Goal: Information Seeking & Learning: Learn about a topic

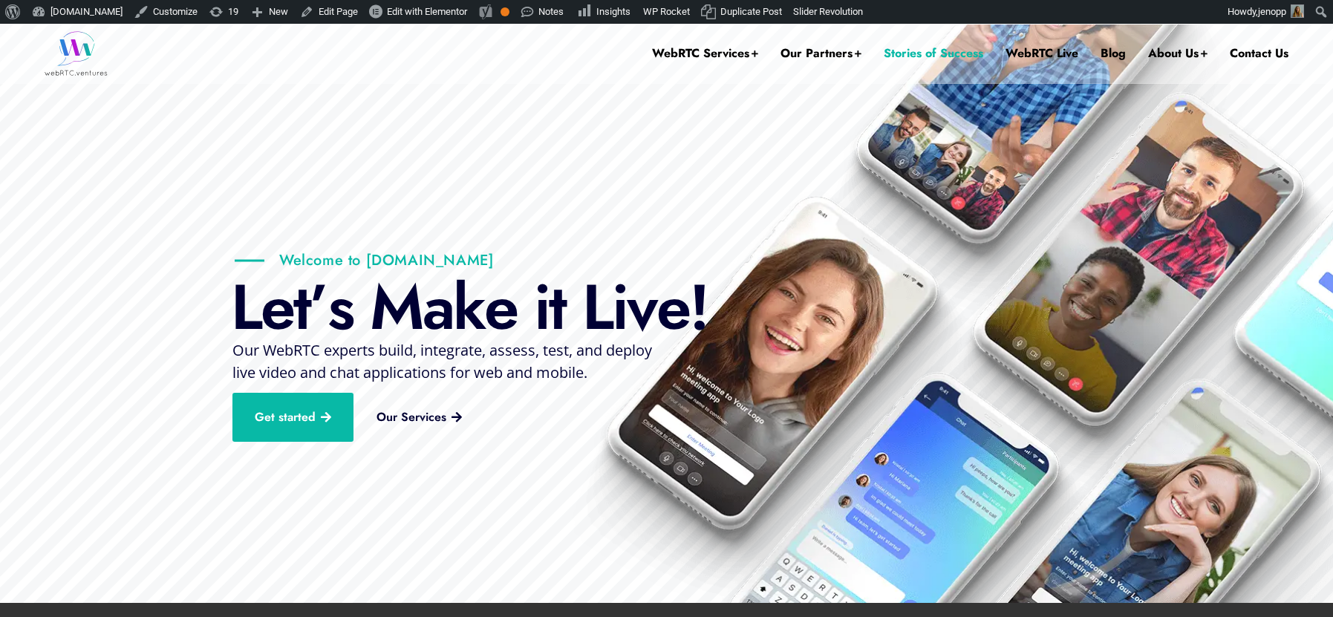
click at [924, 56] on link "Stories of Success" at bounding box center [934, 53] width 100 height 59
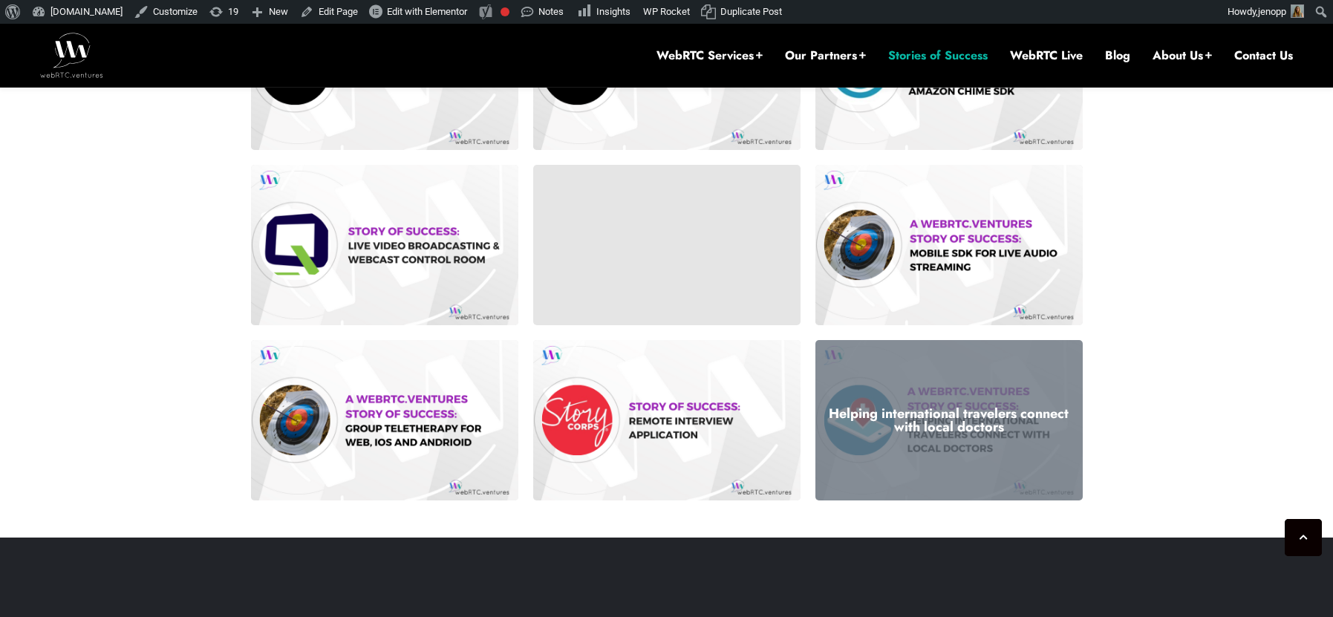
scroll to position [1137, 0]
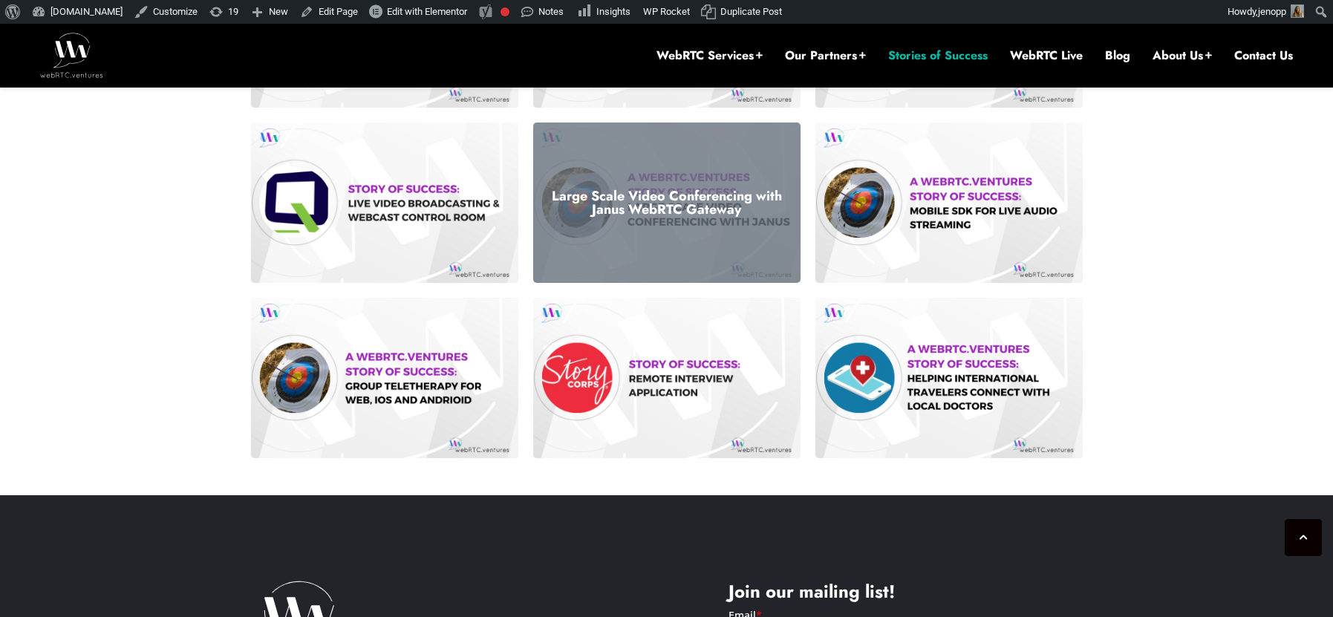
click at [695, 219] on div "Large Scale Video Conferencing with Janus WebRTC Gateway" at bounding box center [666, 203] width 267 height 160
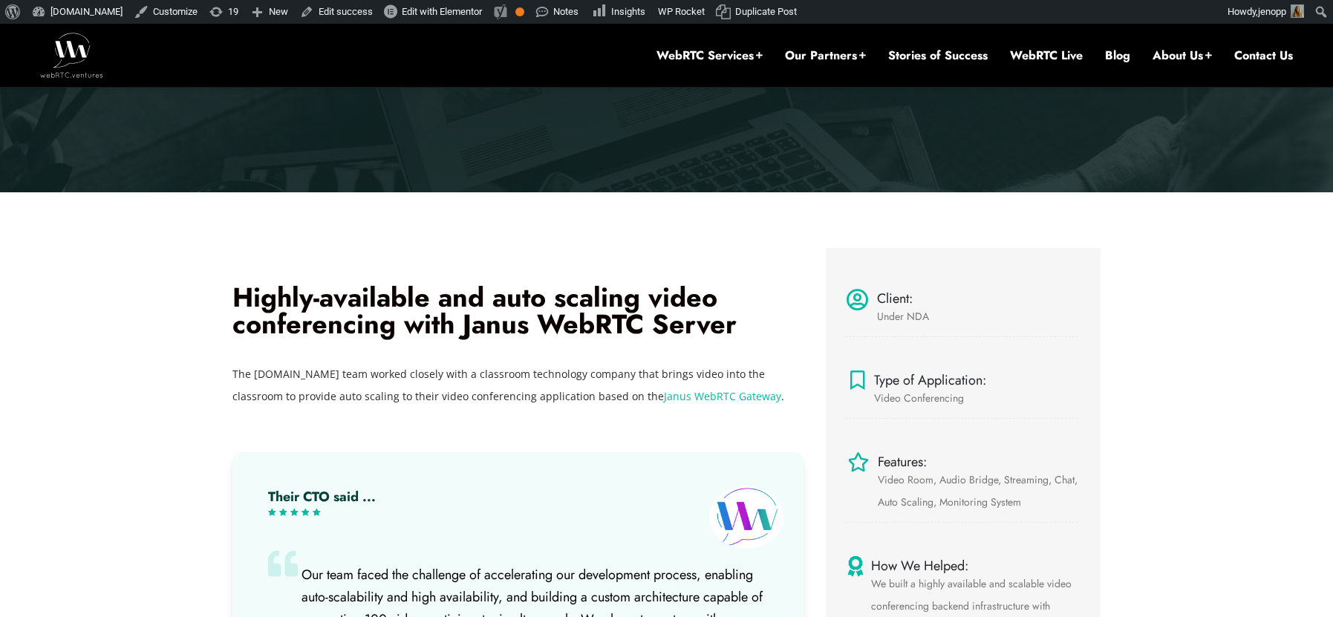
scroll to position [388, 0]
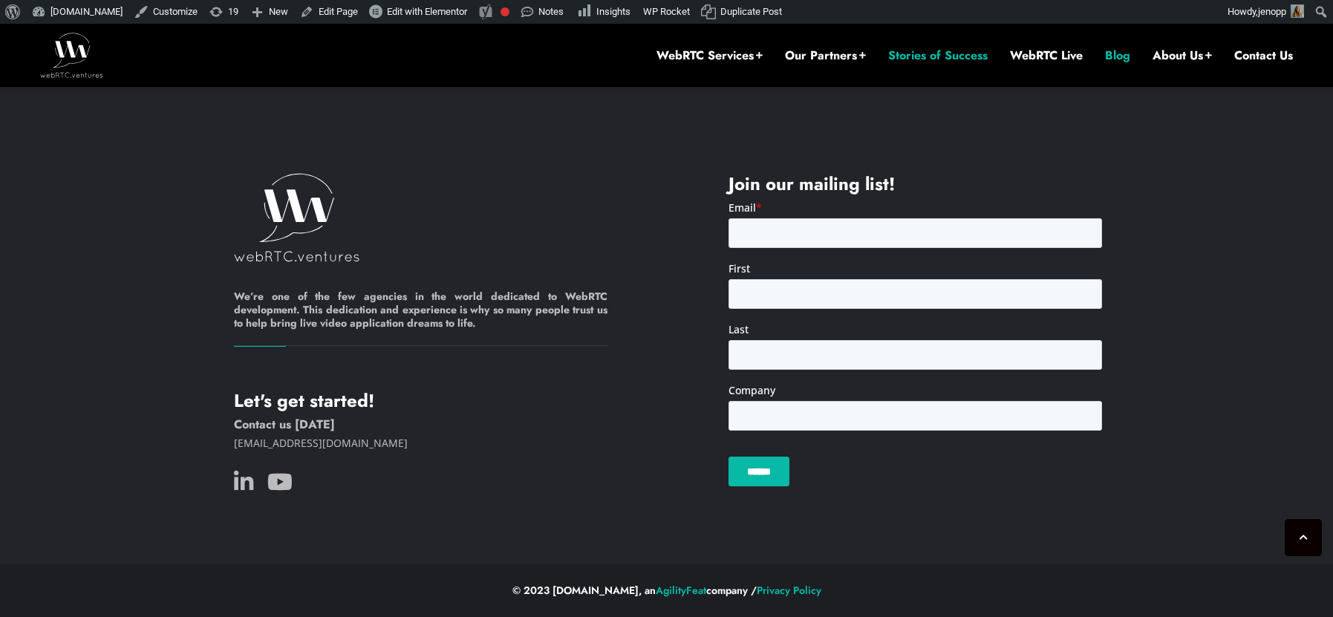
click at [1122, 57] on link "Blog" at bounding box center [1117, 56] width 25 height 16
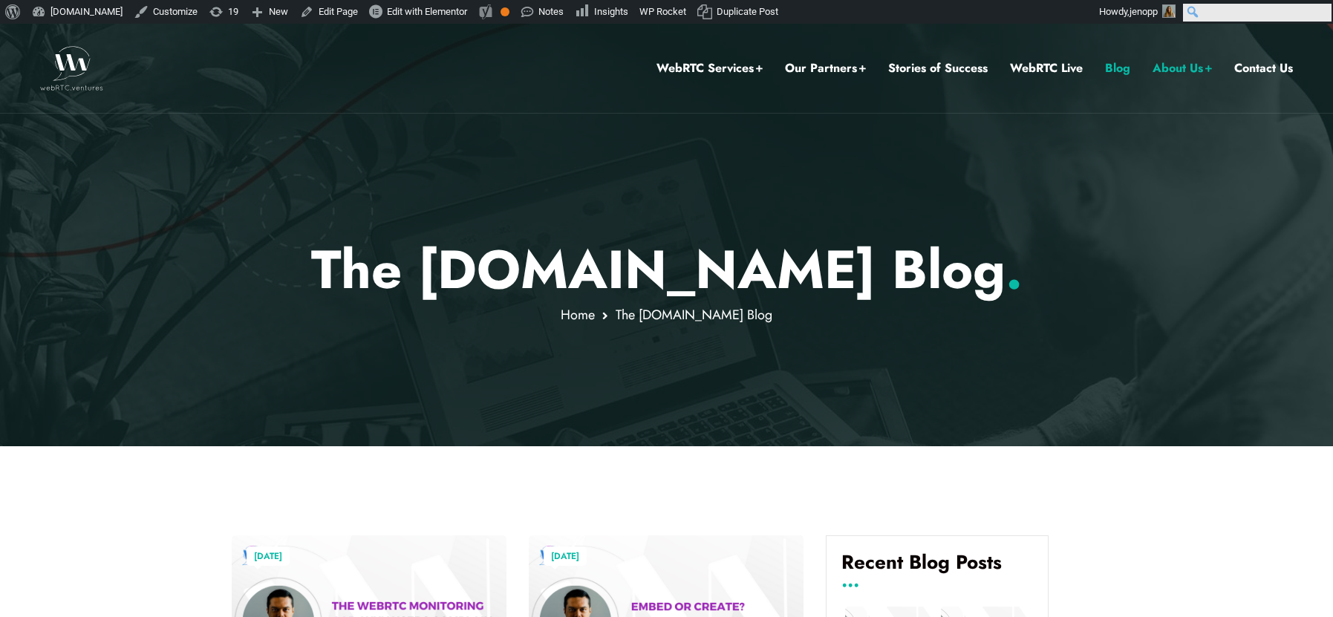
click at [1324, 11] on input "Search" at bounding box center [1257, 13] width 149 height 18
type input "*****"
click input "******" at bounding box center [0, 0] width 0 height 0
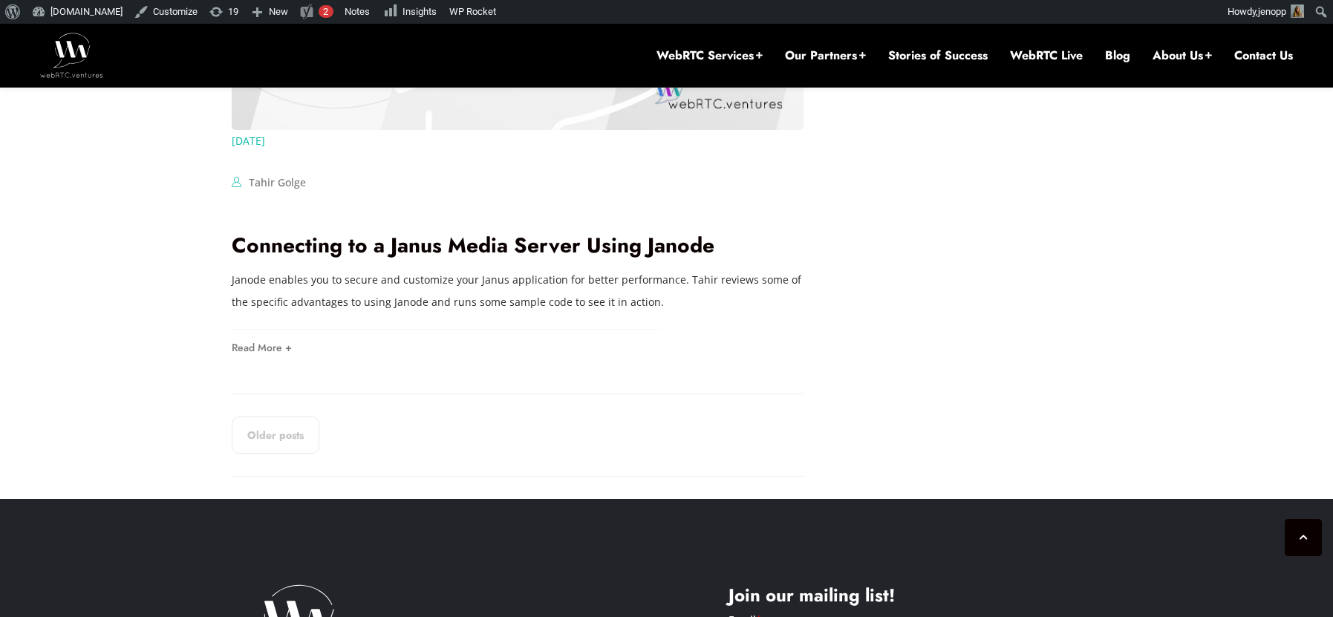
scroll to position [2840, 0]
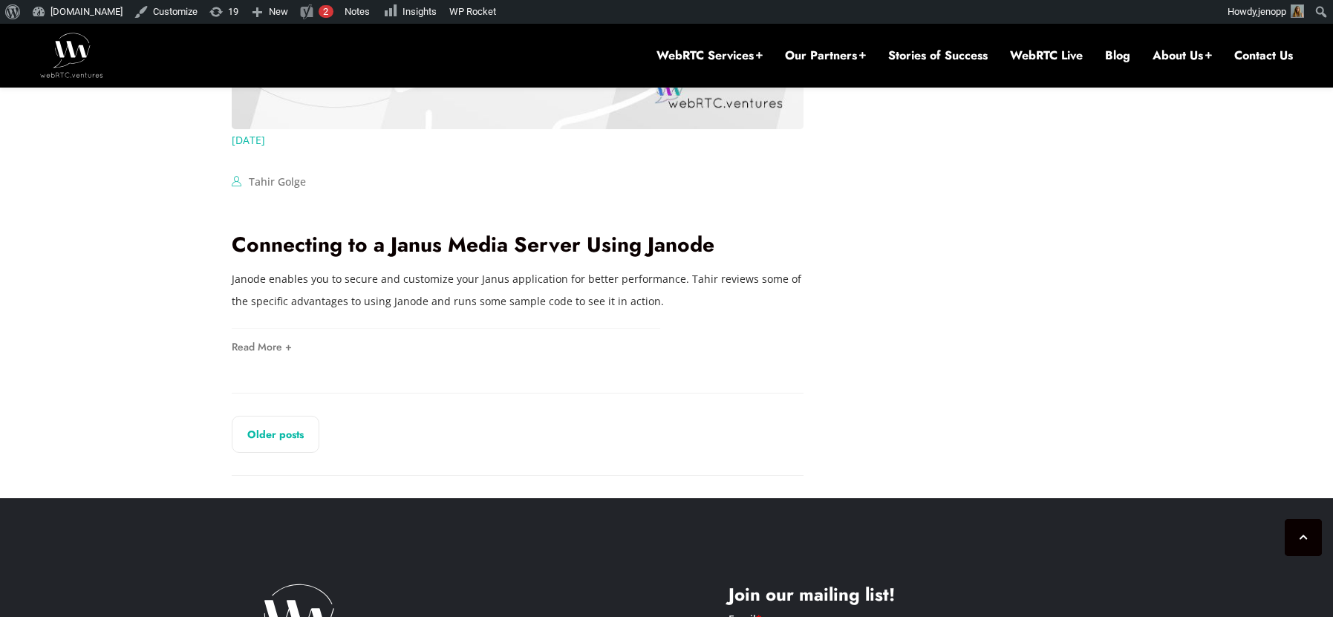
click at [260, 432] on link "Older posts" at bounding box center [276, 434] width 88 height 37
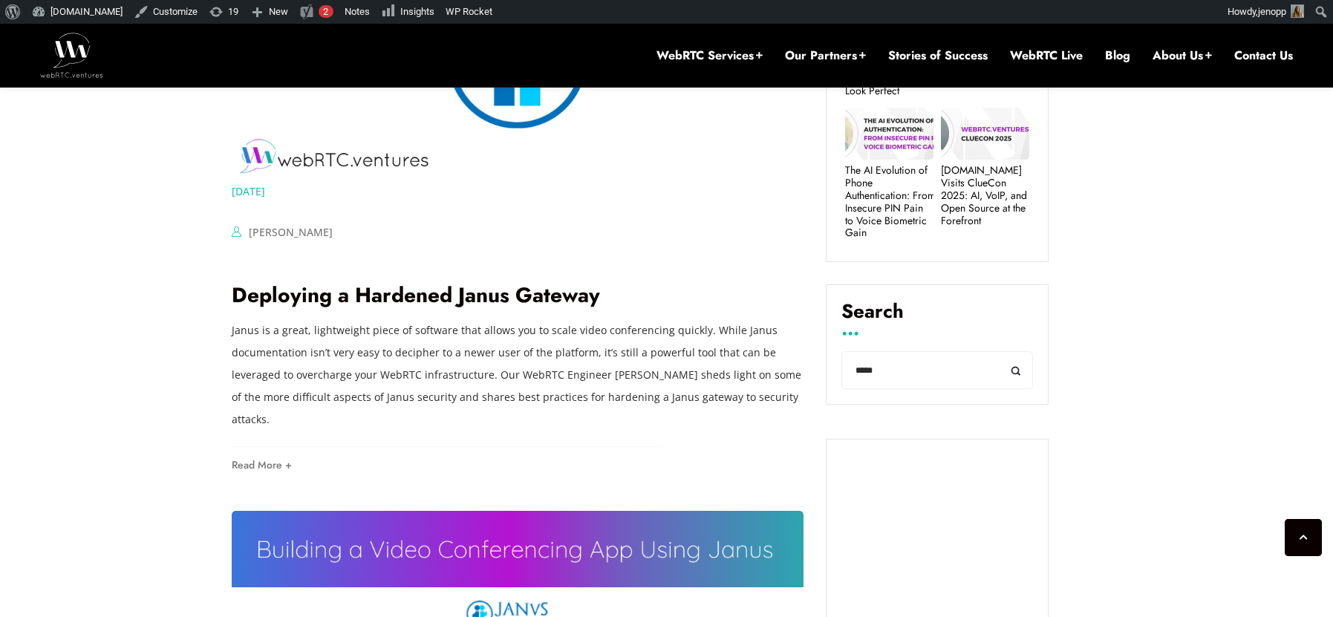
scroll to position [731, 0]
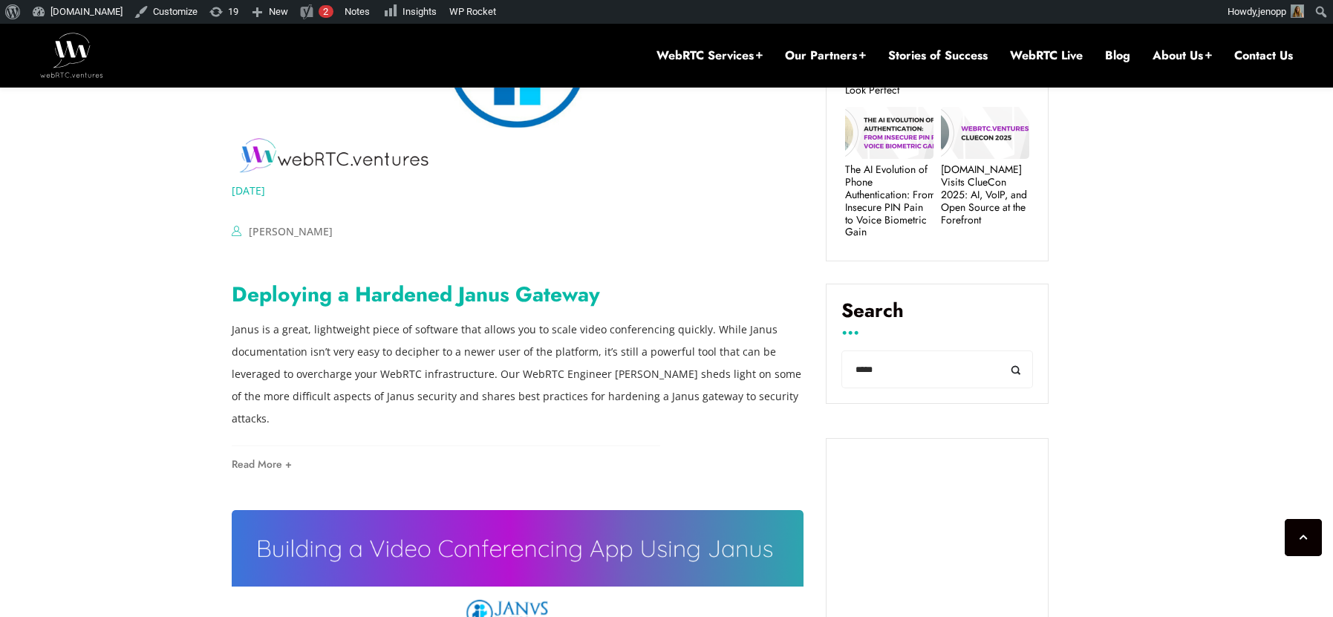
click at [246, 297] on link "Deploying a Hardened Janus Gateway" at bounding box center [416, 294] width 368 height 30
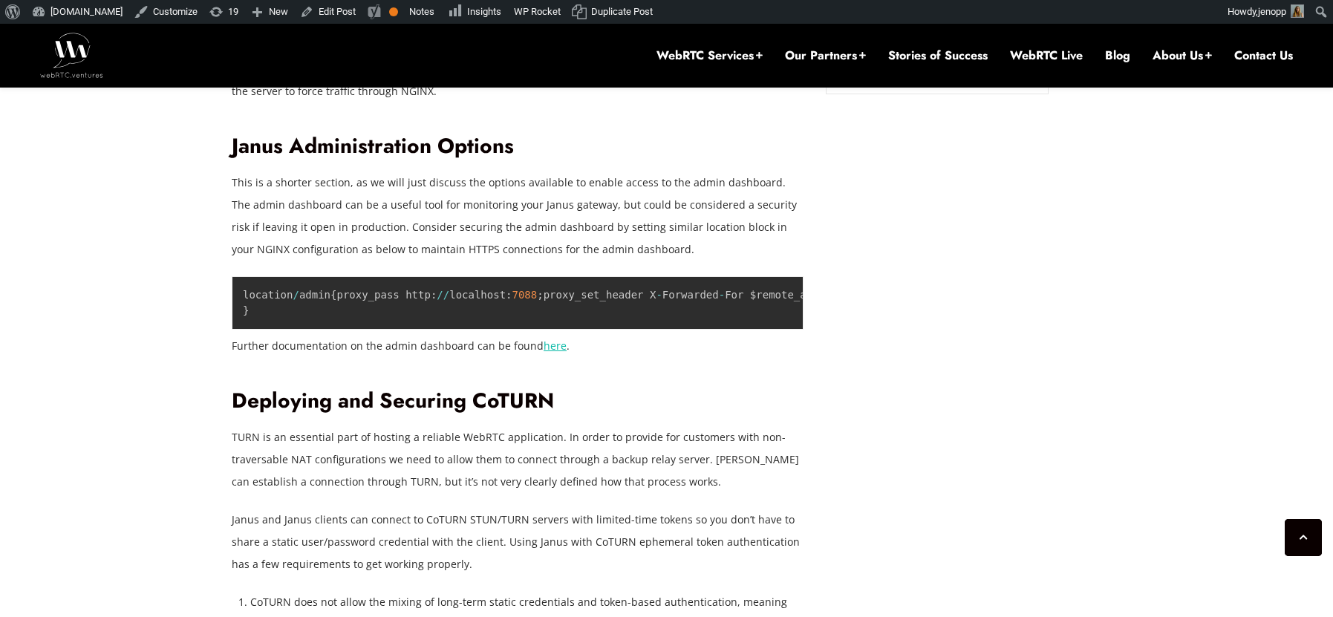
scroll to position [2237, 0]
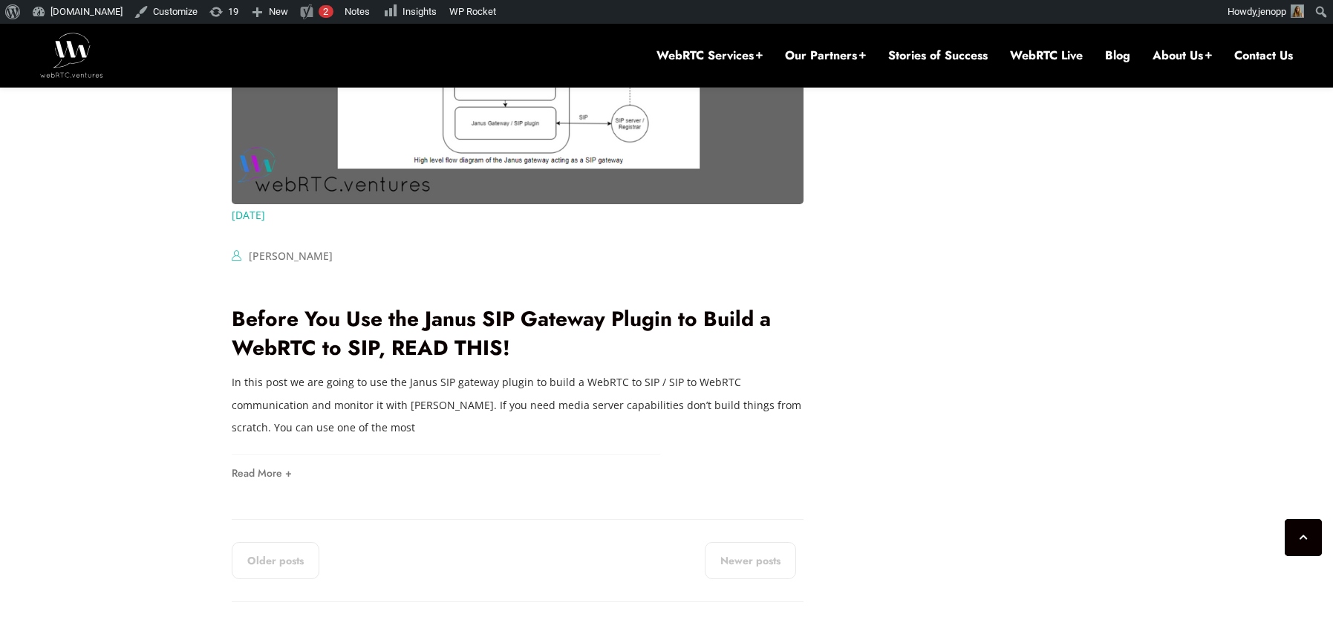
scroll to position [2842, 0]
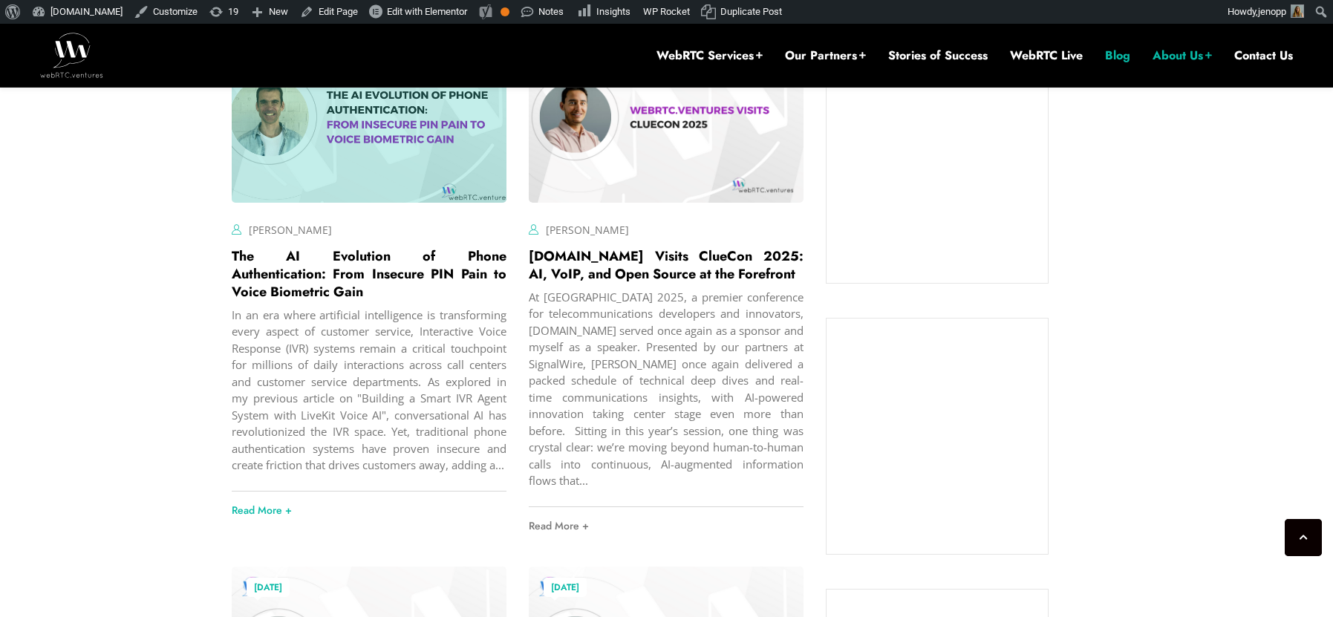
scroll to position [1120, 0]
